Goal: Task Accomplishment & Management: Manage account settings

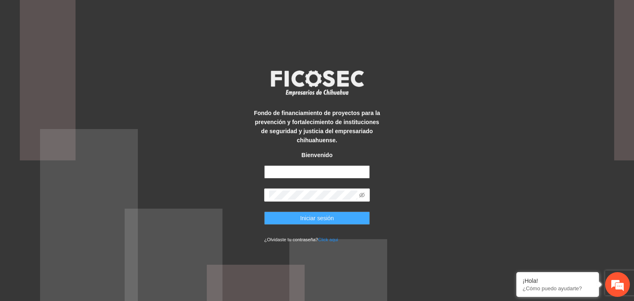
type input "**********"
click at [327, 220] on span "Iniciar sesión" at bounding box center [317, 218] width 34 height 9
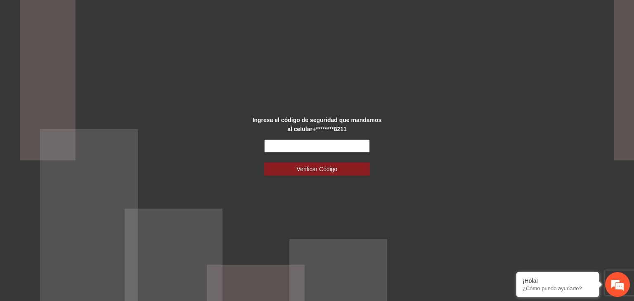
click at [288, 149] on input "text" at bounding box center [317, 145] width 106 height 13
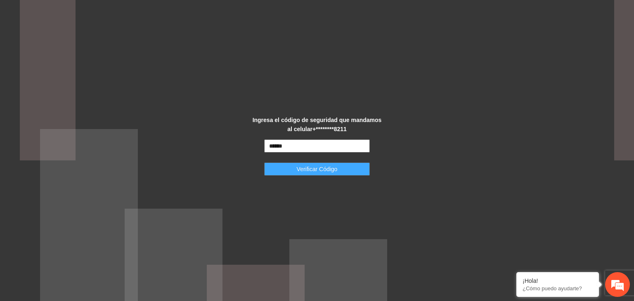
type input "******"
click at [297, 172] on span "Verificar Código" at bounding box center [317, 169] width 41 height 9
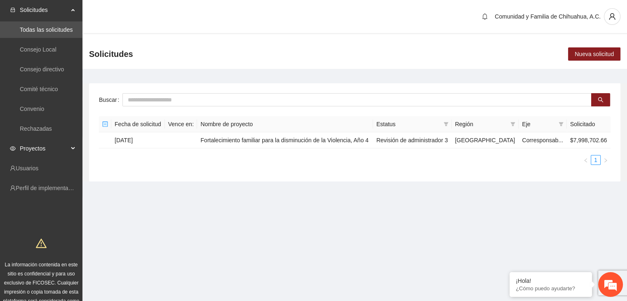
click at [24, 148] on span "Proyectos" at bounding box center [44, 148] width 49 height 17
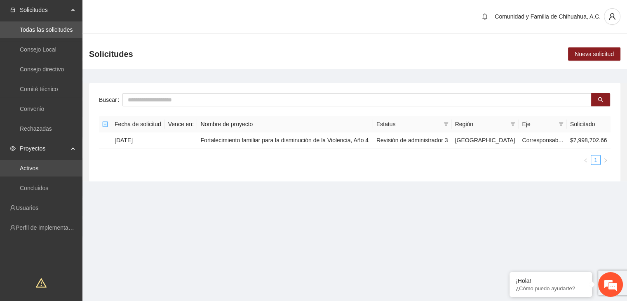
click at [32, 169] on link "Activos" at bounding box center [29, 168] width 19 height 7
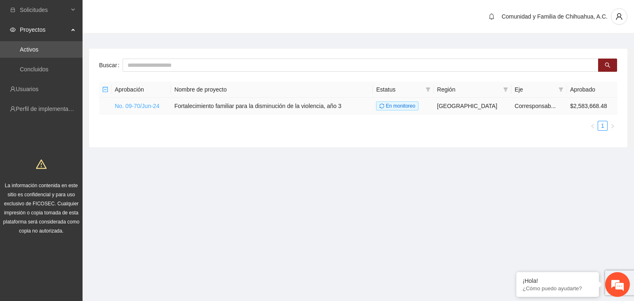
click at [144, 106] on link "No. 09-70/Jun-24" at bounding box center [137, 106] width 45 height 7
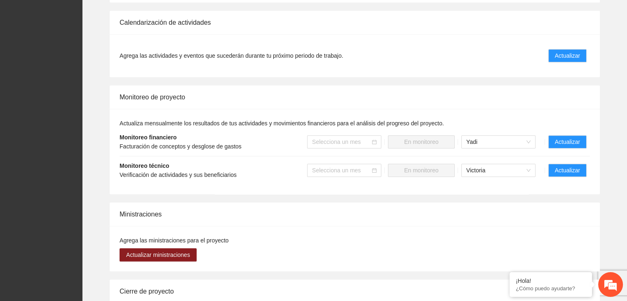
scroll to position [825, 0]
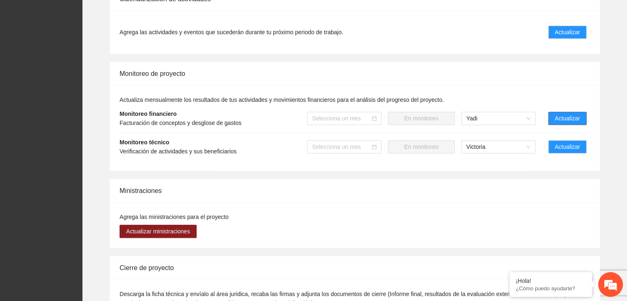
click at [569, 120] on span "Actualizar" at bounding box center [567, 118] width 25 height 9
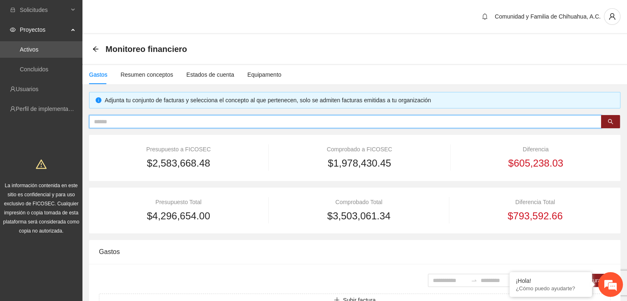
click at [110, 121] on input "text" at bounding box center [342, 121] width 496 height 9
paste input "**********"
type input "**********"
click at [611, 120] on icon "search" at bounding box center [611, 122] width 6 height 6
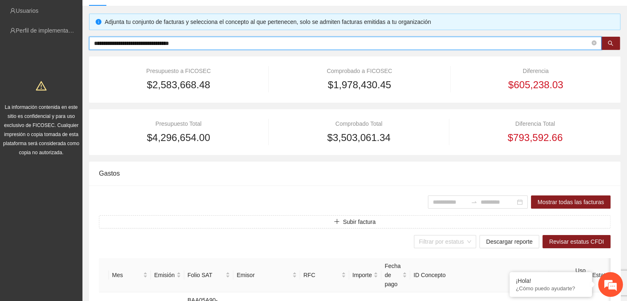
scroll to position [181, 0]
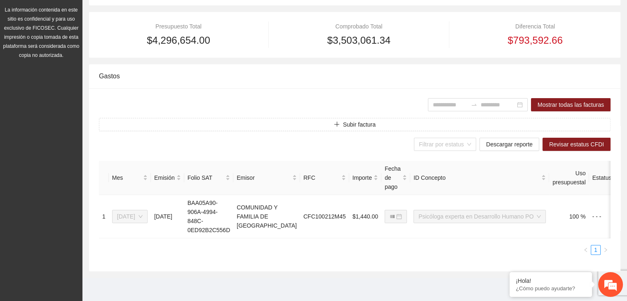
type input "**********"
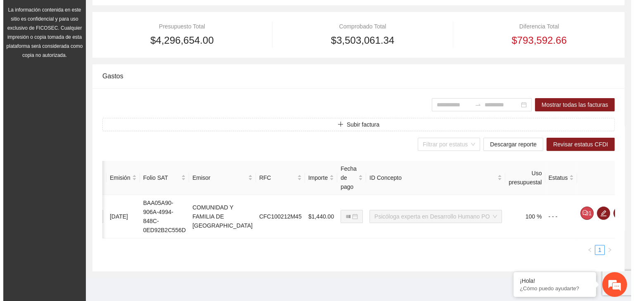
scroll to position [0, 65]
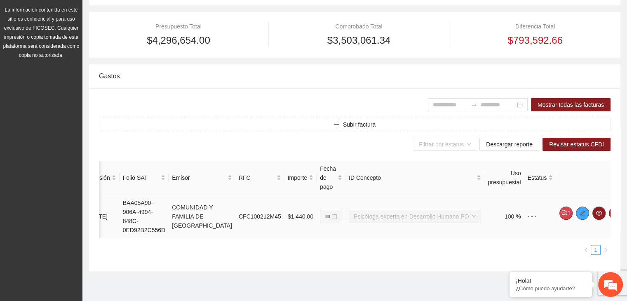
click at [580, 210] on icon "edit" at bounding box center [583, 213] width 6 height 6
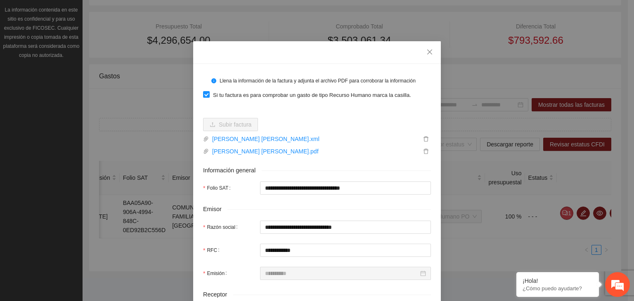
scroll to position [41, 0]
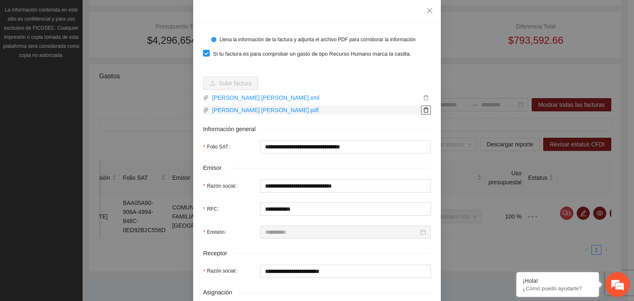
click at [424, 111] on icon "delete" at bounding box center [426, 110] width 6 height 6
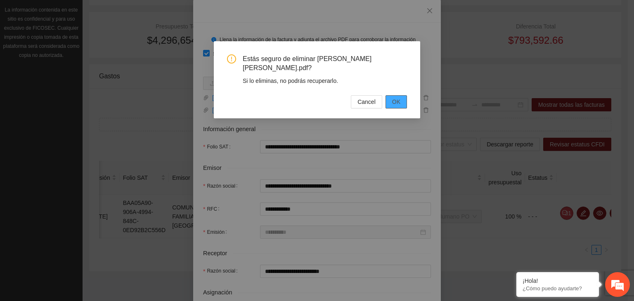
click at [400, 104] on span "OK" at bounding box center [396, 101] width 8 height 9
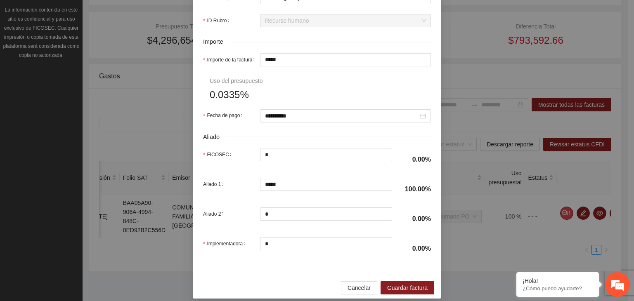
scroll to position [384, 0]
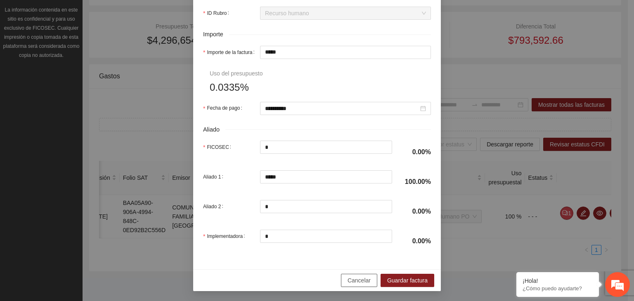
click at [362, 283] on span "Cancelar" at bounding box center [358, 280] width 23 height 9
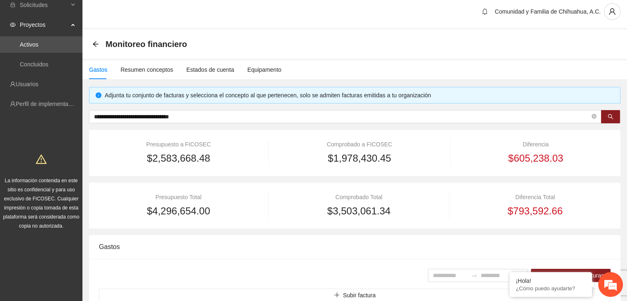
scroll to position [0, 0]
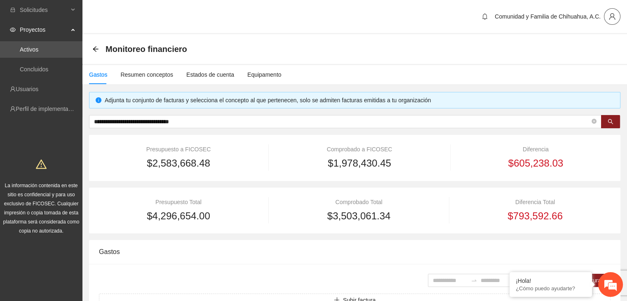
click at [611, 17] on icon "user" at bounding box center [612, 16] width 7 height 7
click at [588, 50] on span "Cerrar sesión" at bounding box center [591, 47] width 52 height 9
